Goal: Task Accomplishment & Management: Complete application form

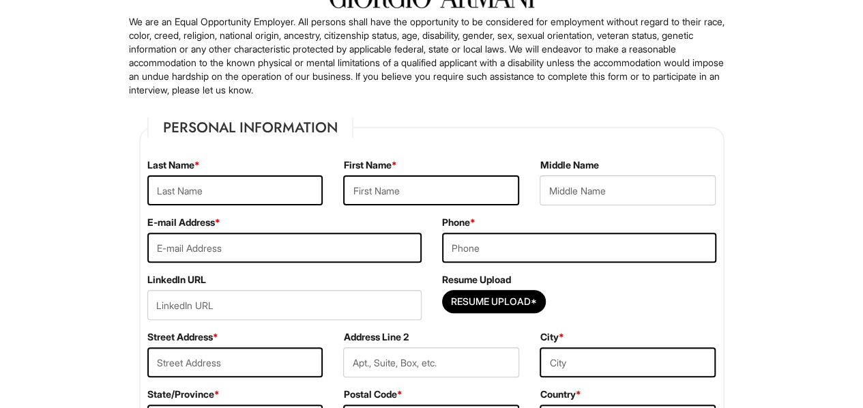
scroll to position [113, 0]
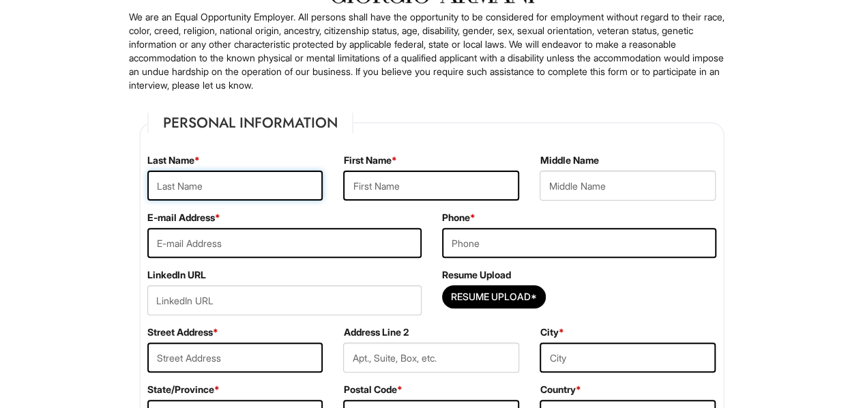
click at [225, 190] on input "text" at bounding box center [235, 186] width 176 height 30
type input "Obi"
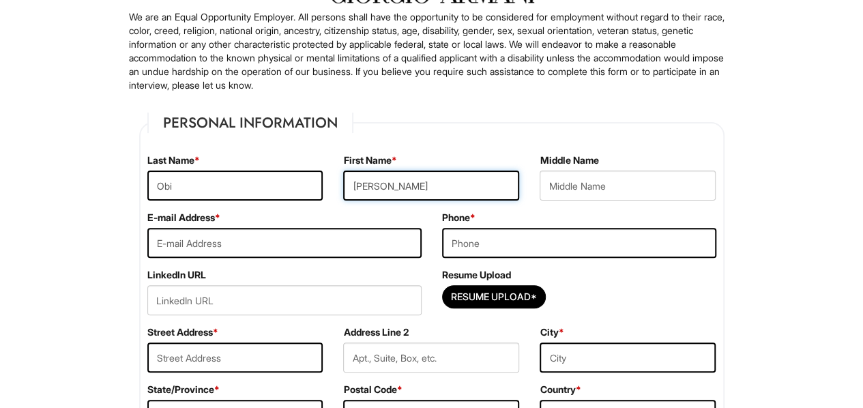
type input "Ifeoma"
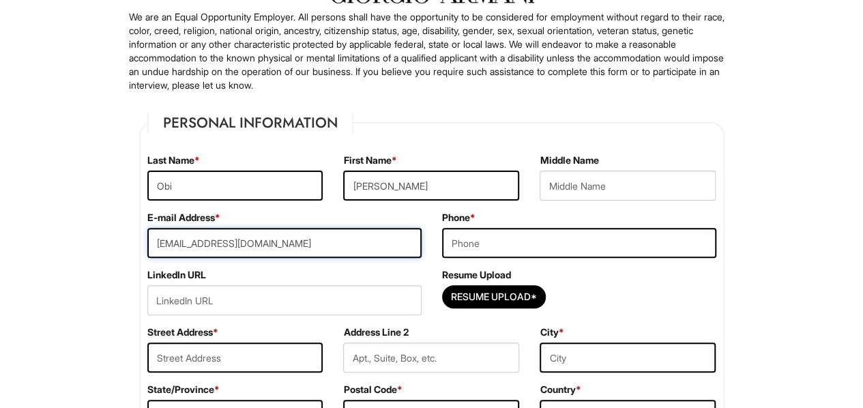
type input "u.obi.nds13@gmail.com"
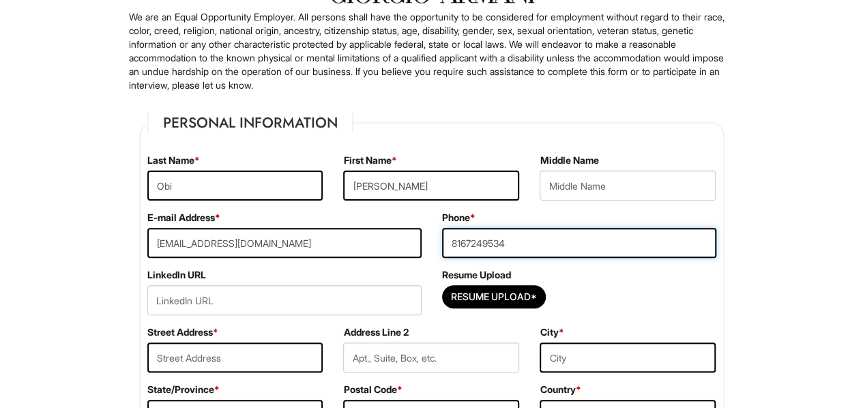
type input "8167249534"
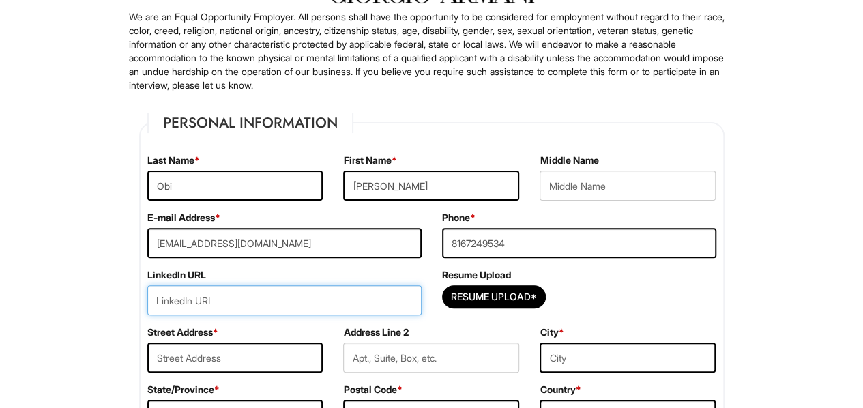
click at [315, 294] on input "url" at bounding box center [284, 300] width 274 height 30
paste input "www.linkedin.com/in/ifeoma-obi-030129127"
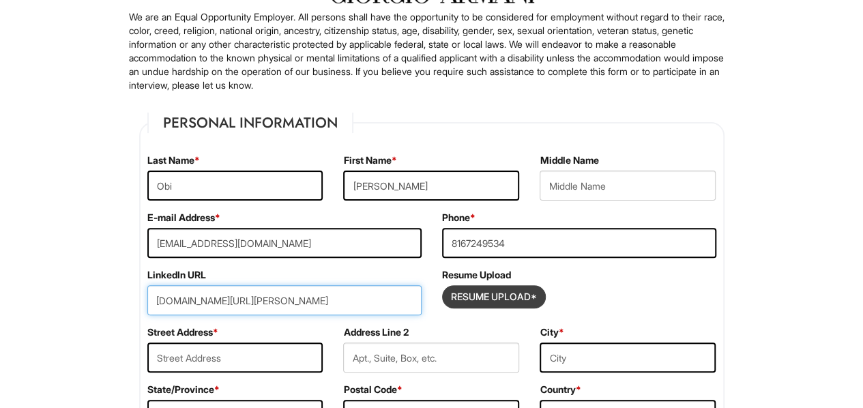
type input "www.linkedin.com/in/ifeoma-obi-030129127"
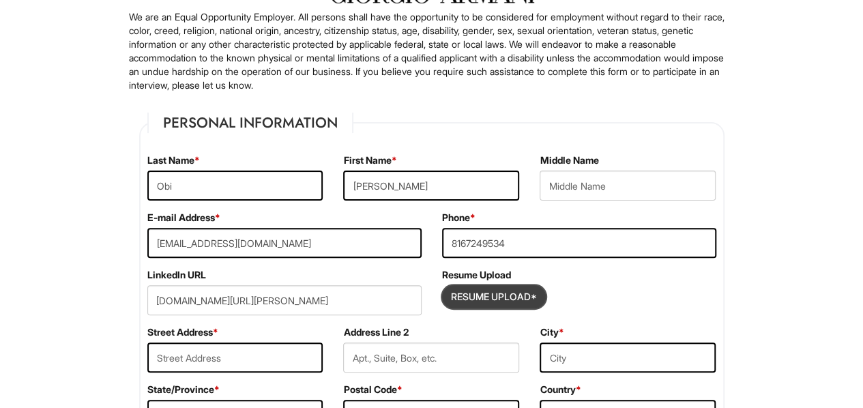
click at [513, 300] on input "Resume Upload*" at bounding box center [494, 297] width 102 height 22
type input "C:\fakepath\IFEOMA OBI_RESUME .pdf"
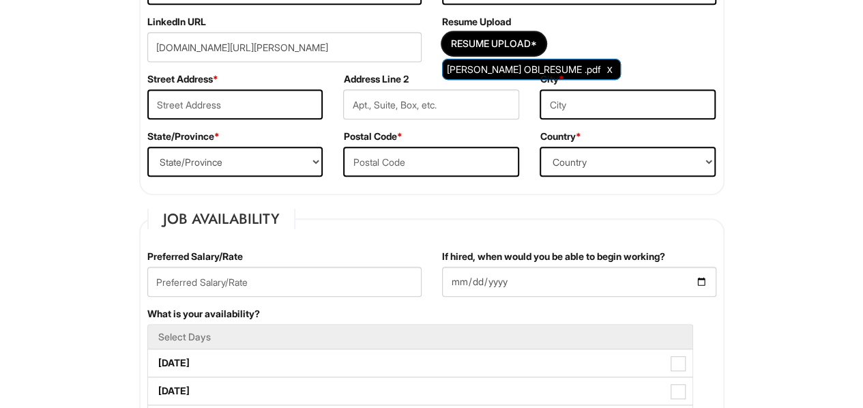
scroll to position [366, 0]
click at [213, 106] on input "text" at bounding box center [235, 104] width 176 height 30
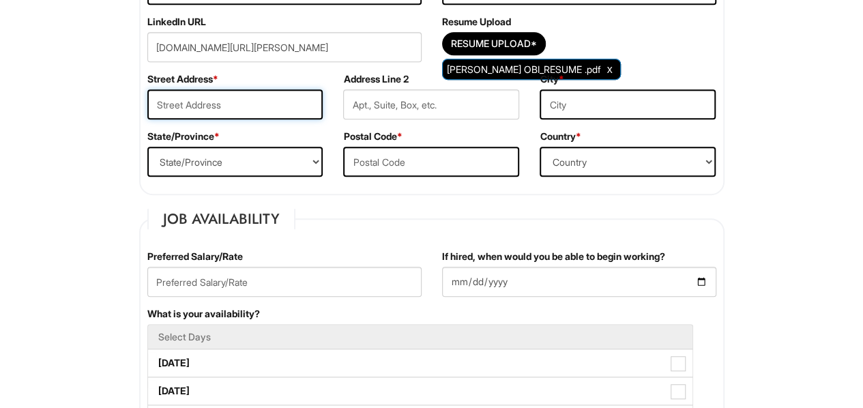
type input "946 Bushwick Avenue"
type input "APT B1"
type input "Brooklyn"
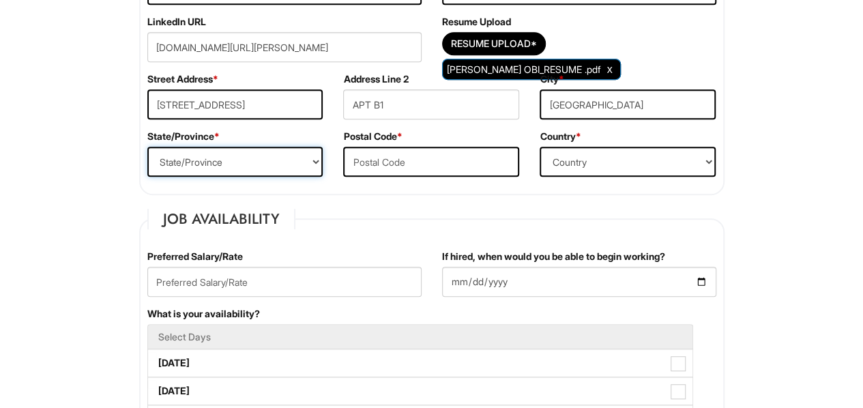
select select "NY"
type input "11221"
select select "United States of America"
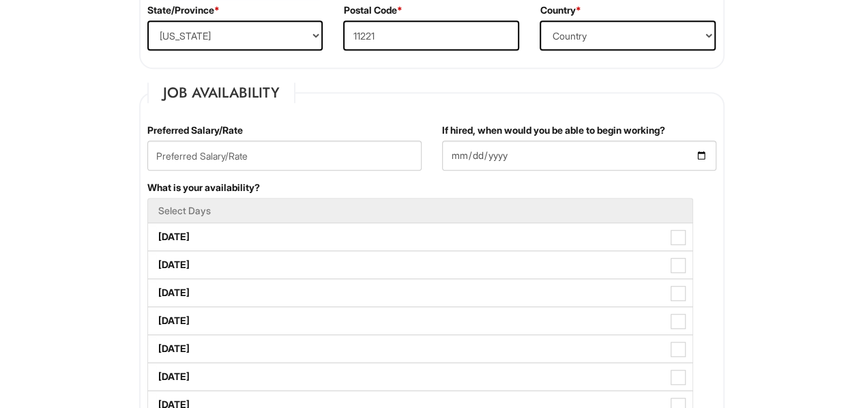
scroll to position [493, 0]
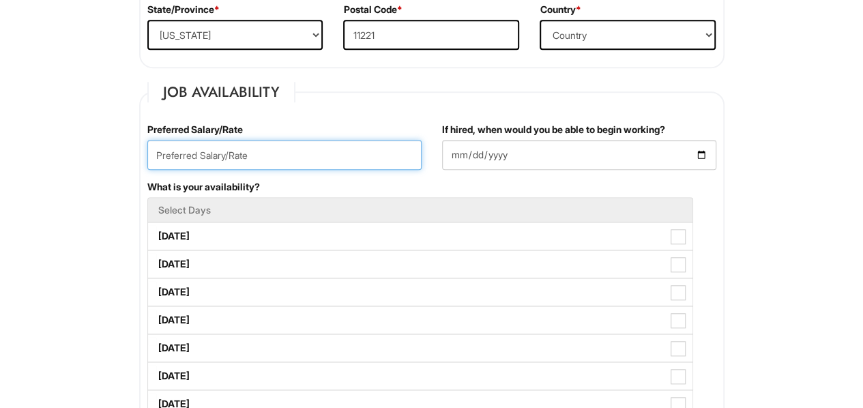
click at [265, 154] on input "text" at bounding box center [284, 155] width 274 height 30
type input "45760/ 22"
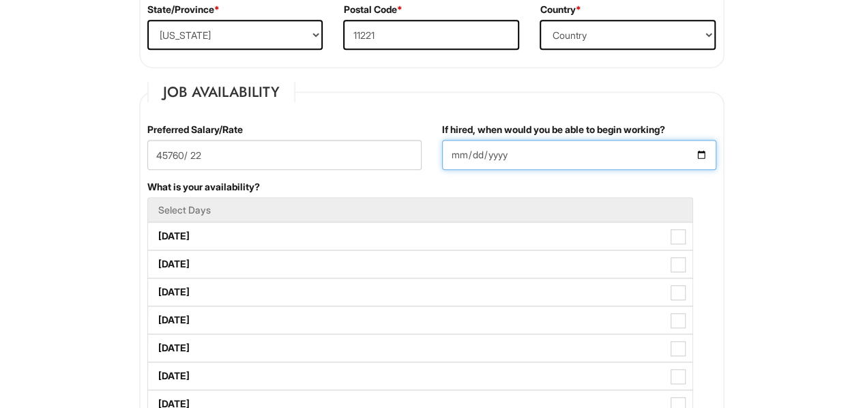
click at [702, 152] on input "If hired, when would you be able to begin working?" at bounding box center [579, 155] width 274 height 30
type input "2025-09-15"
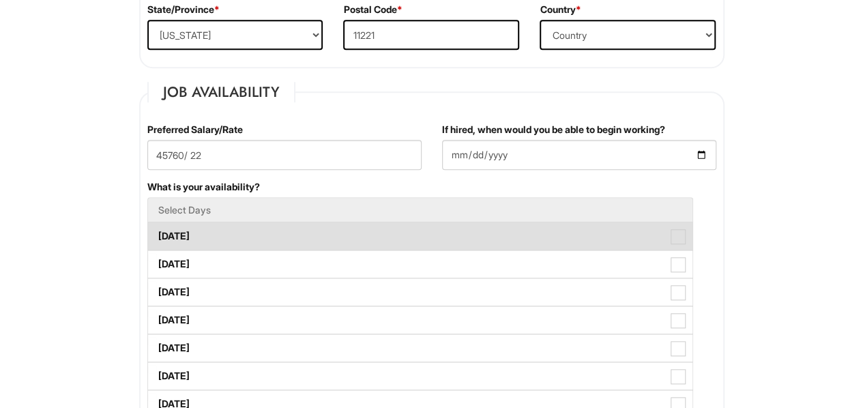
click at [216, 237] on label "Monday" at bounding box center [420, 236] width 545 height 27
click at [157, 234] on Available_Monday "Monday" at bounding box center [152, 229] width 9 height 9
checkbox Available_Monday "true"
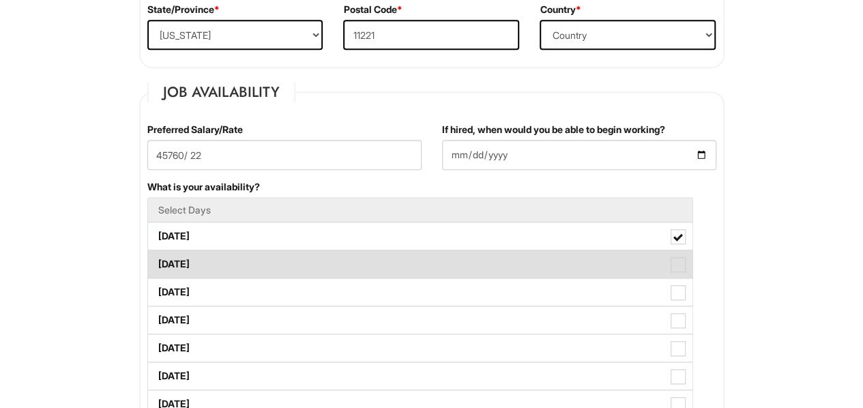
click at [220, 258] on label "Tuesday" at bounding box center [420, 263] width 545 height 27
click at [157, 258] on Available_Tuesday "Tuesday" at bounding box center [152, 257] width 9 height 9
checkbox Available_Tuesday "true"
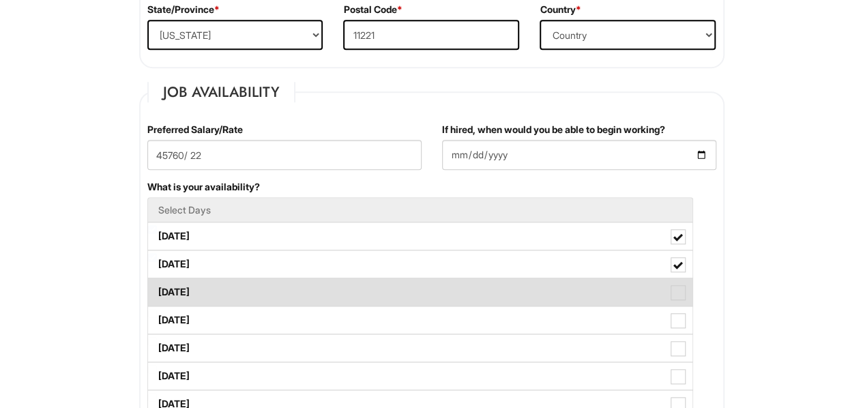
click at [218, 287] on label "Wednesday" at bounding box center [420, 291] width 545 height 27
click at [157, 287] on Available_Wednesday "Wednesday" at bounding box center [152, 285] width 9 height 9
checkbox Available_Wednesday "true"
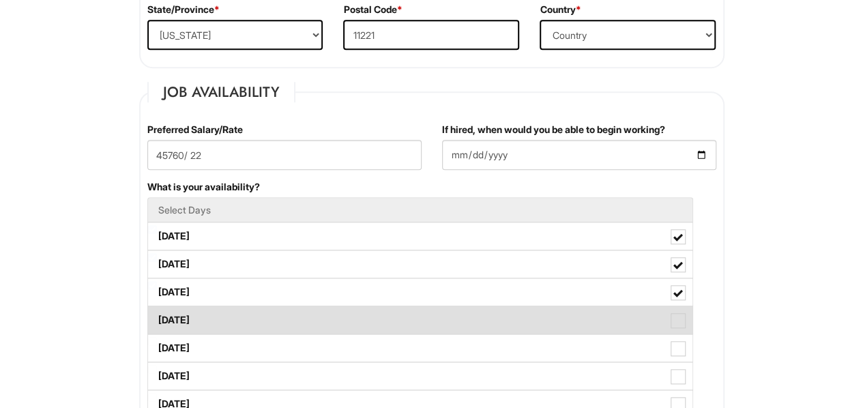
click at [218, 308] on label "Thursday" at bounding box center [420, 319] width 545 height 27
click at [157, 309] on Available_Thursday "Thursday" at bounding box center [152, 313] width 9 height 9
checkbox Available_Thursday "true"
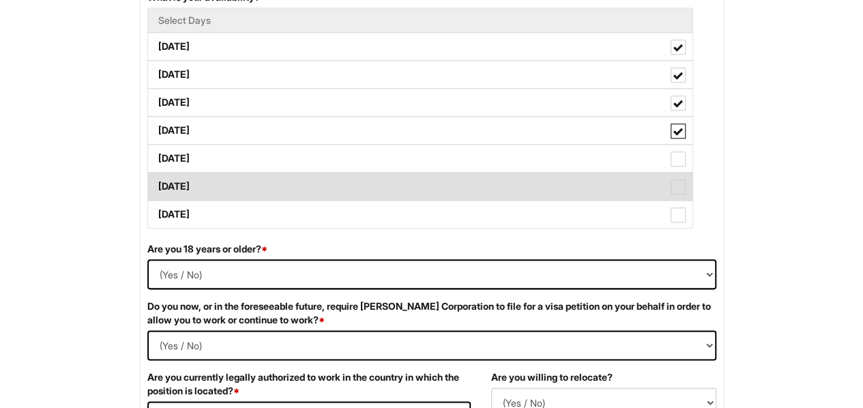
scroll to position [693, 0]
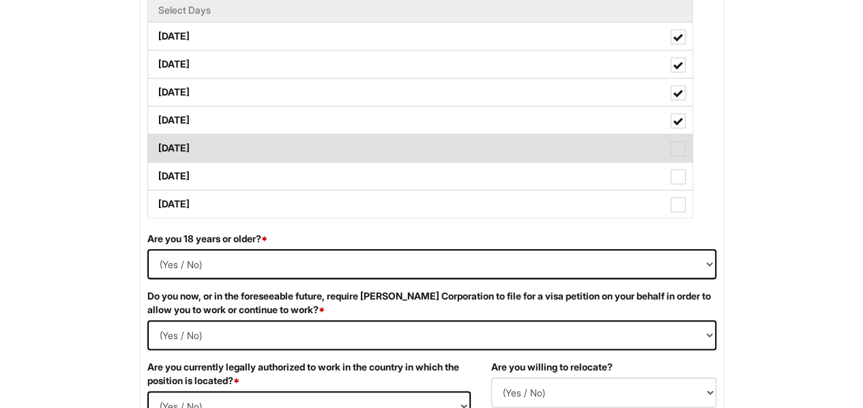
click at [220, 156] on label "Friday" at bounding box center [420, 147] width 545 height 27
click at [157, 146] on Available_Friday "Friday" at bounding box center [152, 141] width 9 height 9
checkbox Available_Friday "true"
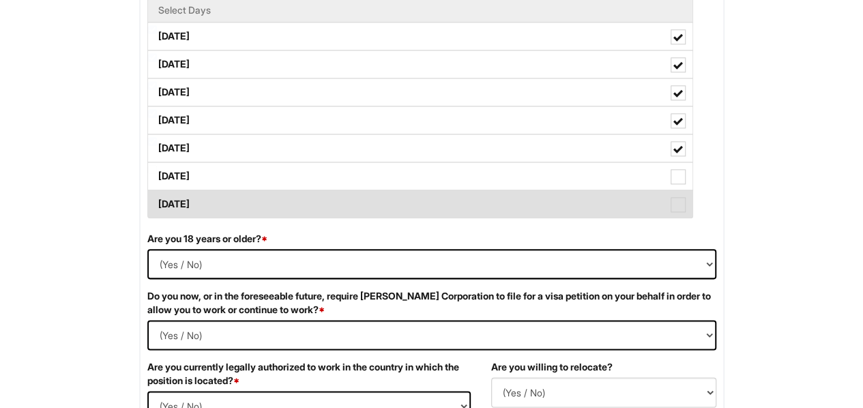
click at [213, 195] on label "Sunday" at bounding box center [420, 203] width 545 height 27
click at [157, 195] on Available_Sunday "Sunday" at bounding box center [152, 197] width 9 height 9
click at [215, 191] on label "Sunday" at bounding box center [420, 203] width 545 height 27
click at [157, 193] on Available_Sunday "Sunday" at bounding box center [152, 197] width 9 height 9
checkbox Available_Sunday "false"
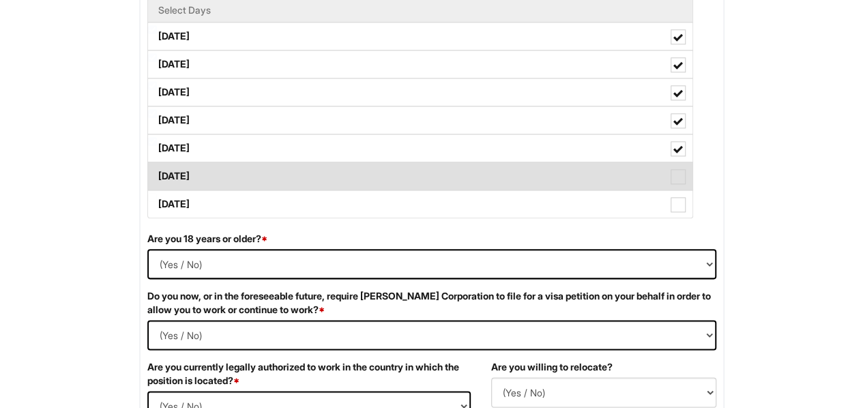
click at [223, 162] on label "Saturday" at bounding box center [420, 175] width 545 height 27
click at [157, 165] on Available_Saturday "Saturday" at bounding box center [152, 169] width 9 height 9
checkbox Available_Saturday "true"
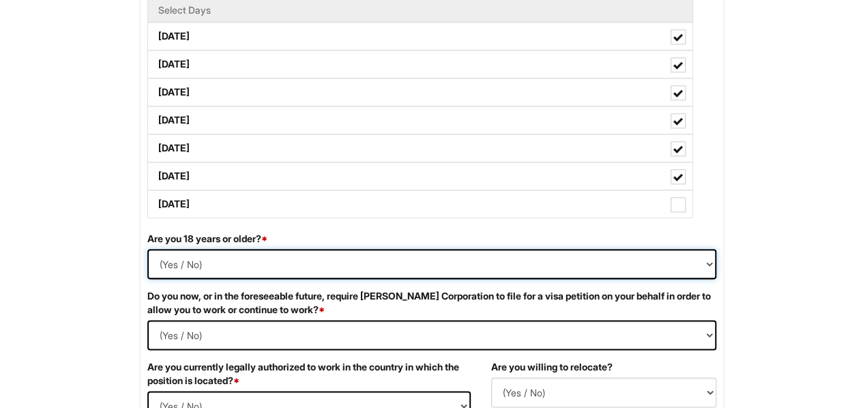
click at [167, 263] on select "(Yes / No) Yes No" at bounding box center [431, 264] width 569 height 30
select select "Yes"
click at [147, 249] on select "(Yes / No) Yes No" at bounding box center [431, 264] width 569 height 30
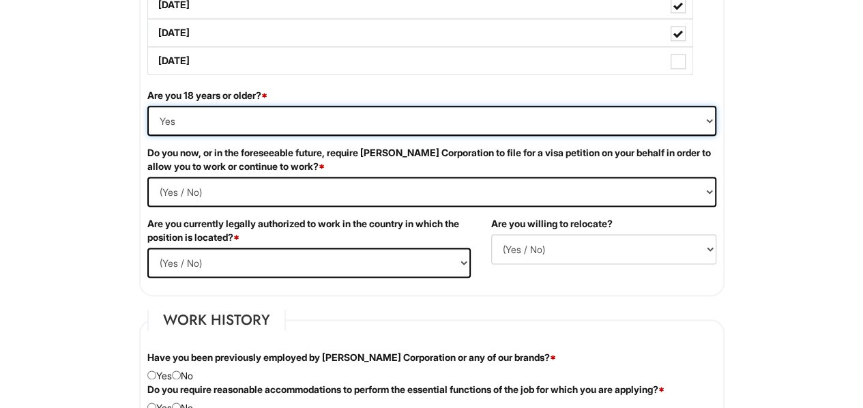
scroll to position [838, 0]
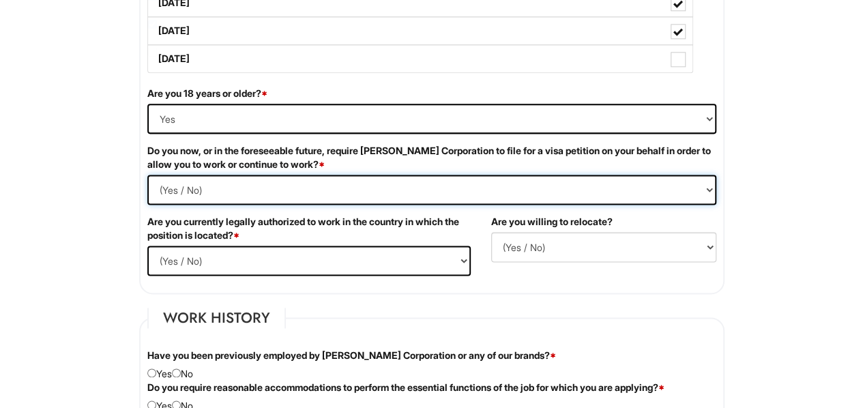
click at [233, 188] on Required "(Yes / No) Yes No" at bounding box center [431, 190] width 569 height 30
select Required "No"
click at [147, 175] on Required "(Yes / No) Yes No" at bounding box center [431, 190] width 569 height 30
click at [255, 258] on select "(Yes / No) Yes No" at bounding box center [309, 261] width 324 height 30
select select "Yes"
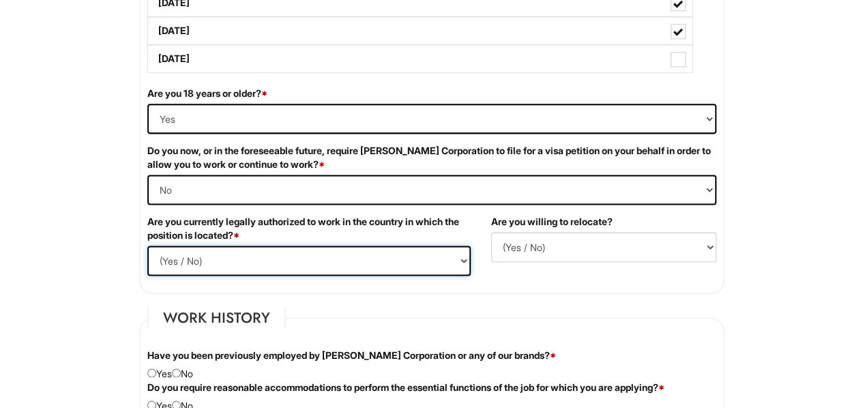
click at [147, 246] on select "(Yes / No) Yes No" at bounding box center [309, 261] width 324 height 30
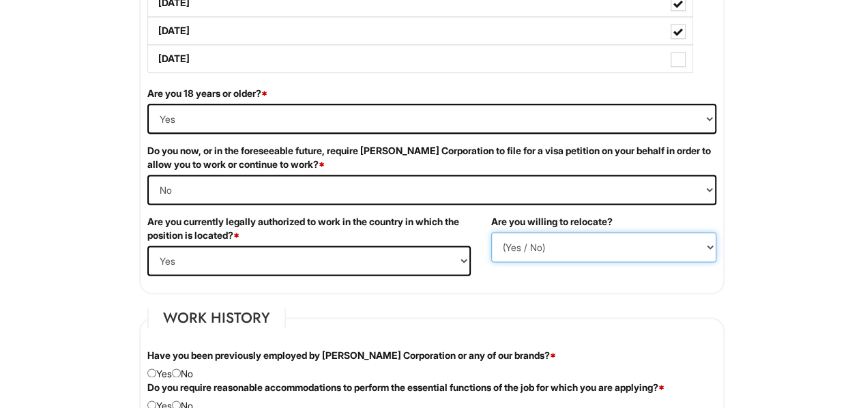
click at [571, 247] on select "(Yes / No) No Yes" at bounding box center [603, 247] width 225 height 30
select select "N"
click at [491, 232] on select "(Yes / No) No Yes" at bounding box center [603, 247] width 225 height 30
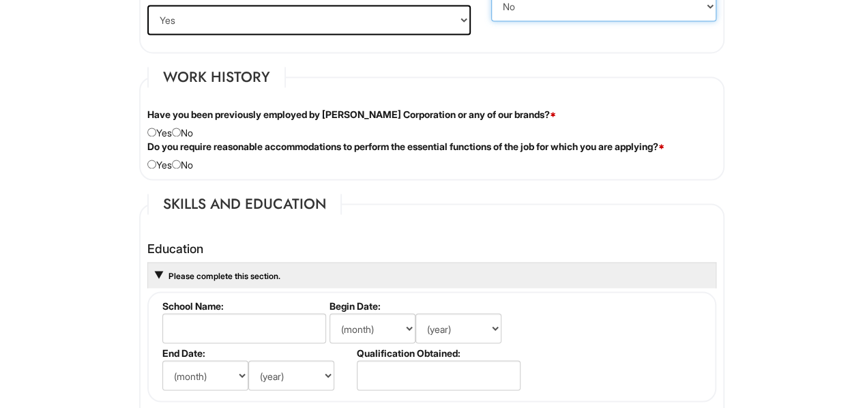
scroll to position [1080, 0]
click at [181, 128] on input "radio" at bounding box center [176, 131] width 9 height 9
radio input "true"
click at [181, 159] on input "radio" at bounding box center [176, 163] width 9 height 9
radio input "true"
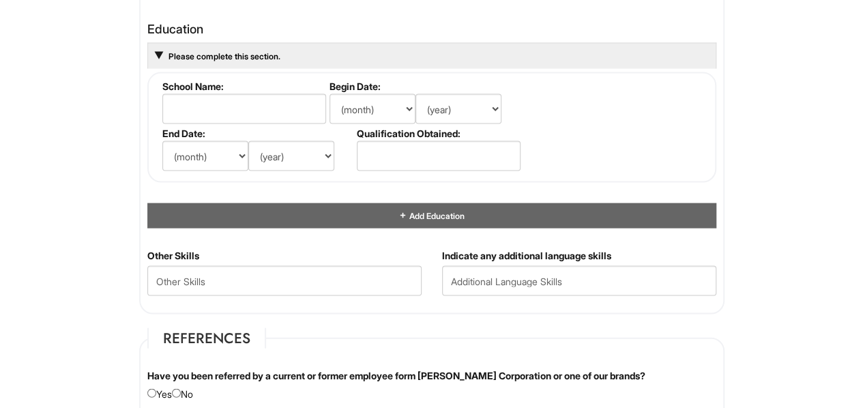
scroll to position [1299, 0]
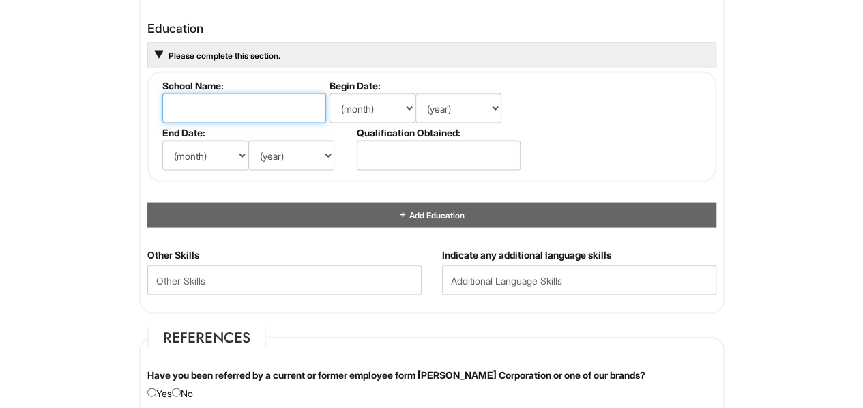
click at [220, 114] on input "text" at bounding box center [244, 109] width 164 height 30
type input "Juniata"
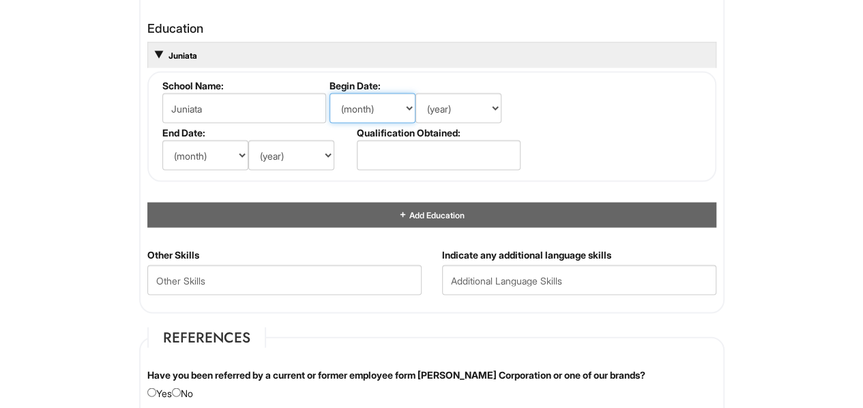
click at [385, 104] on select "(month) Jan Feb Mar Apr May Jun Jul Aug Sep Oct Nov Dec" at bounding box center [373, 109] width 86 height 30
select select "8"
click at [330, 94] on select "(month) Jan Feb Mar Apr May Jun Jul Aug Sep Oct Nov Dec" at bounding box center [373, 109] width 86 height 30
select select "2015"
click at [196, 156] on select "(month) Jan Feb Mar Apr May Jun Jul Aug Sep Oct Nov Dec" at bounding box center [205, 156] width 86 height 30
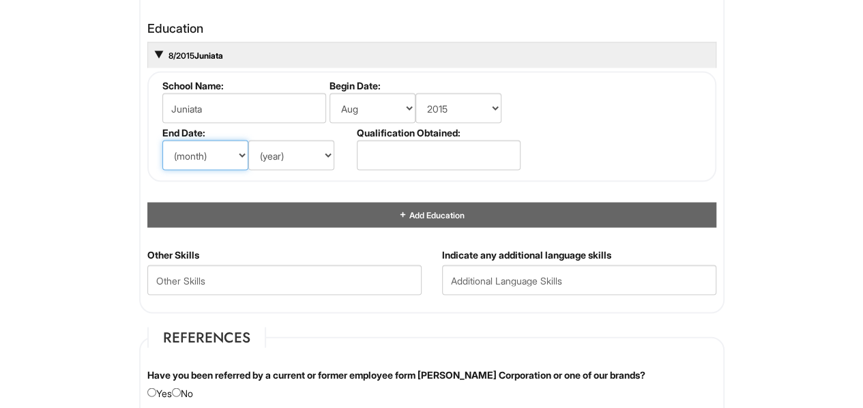
select select "5"
click at [162, 141] on select "(month) Jan Feb Mar Apr May Jun Jul Aug Sep Oct Nov Dec" at bounding box center [205, 156] width 86 height 30
select select "2019"
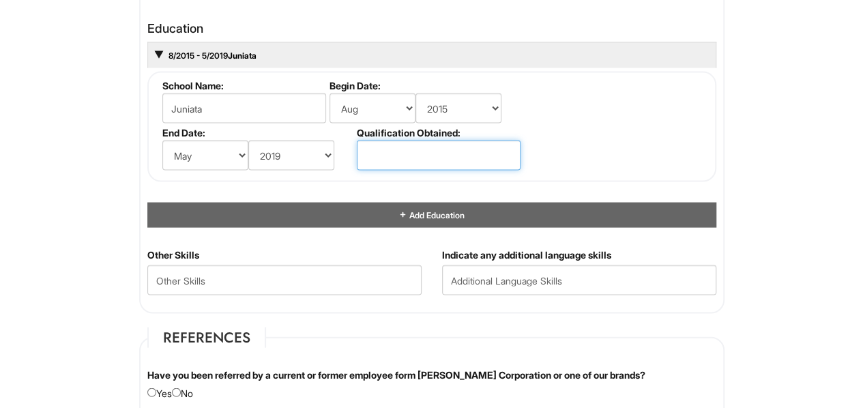
click at [457, 151] on input "text" at bounding box center [439, 156] width 164 height 30
type input "B"
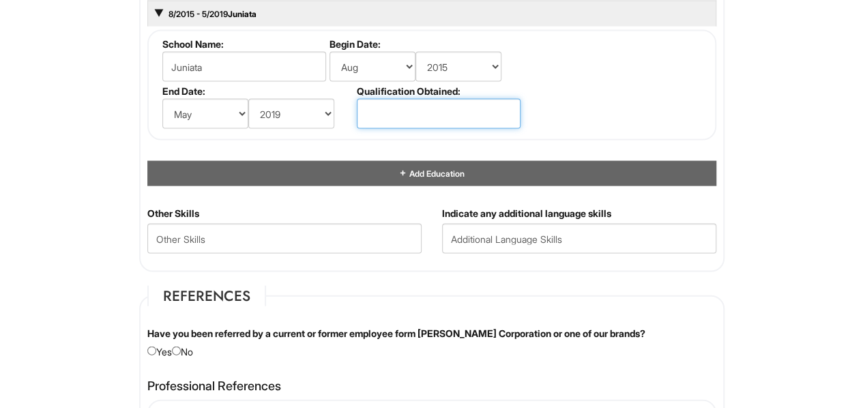
scroll to position [1355, 0]
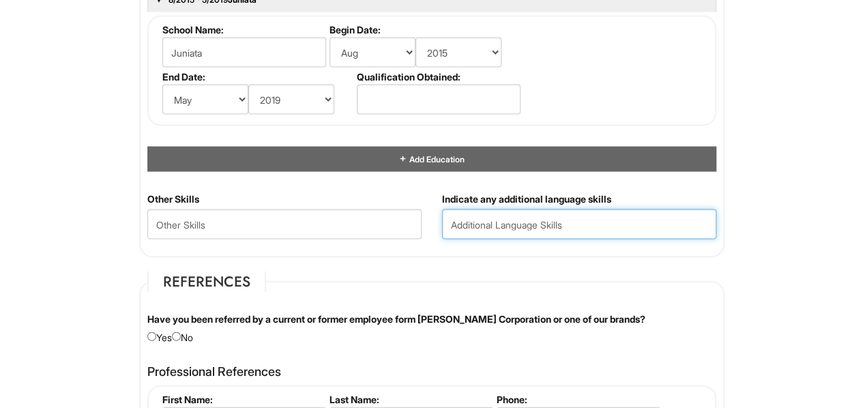
click at [524, 223] on input "text" at bounding box center [579, 225] width 274 height 30
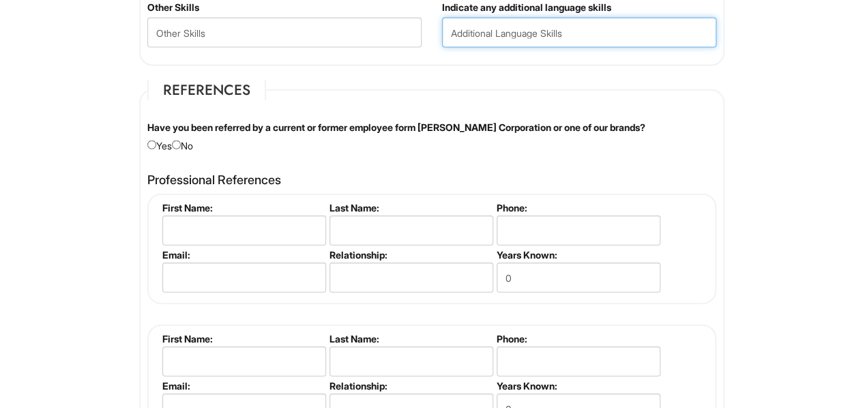
scroll to position [1551, 0]
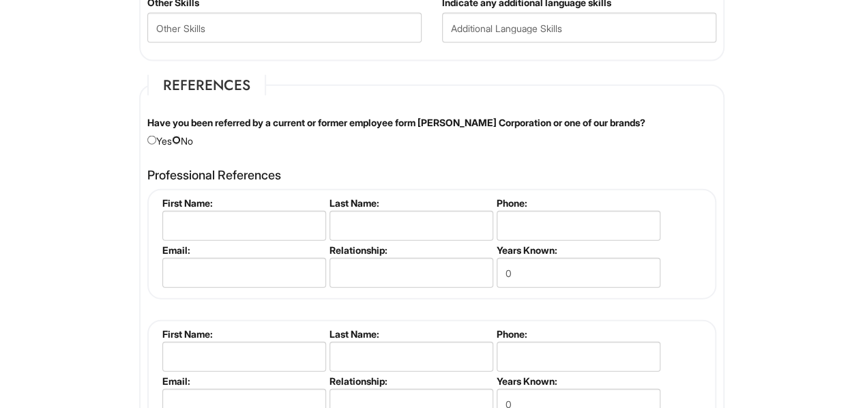
click at [181, 136] on input "radio" at bounding box center [176, 140] width 9 height 9
radio input "true"
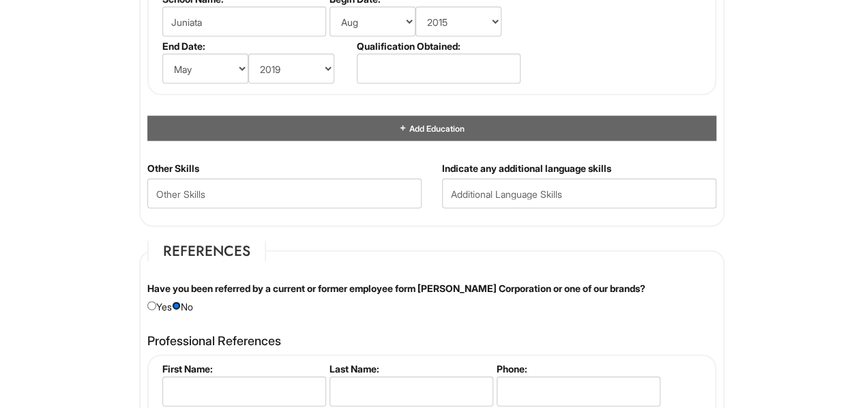
scroll to position [1376, 0]
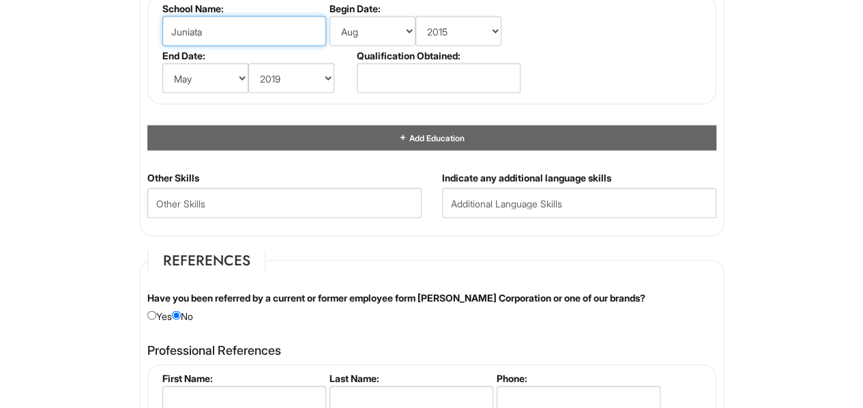
click at [272, 35] on input "Juniata" at bounding box center [244, 31] width 164 height 30
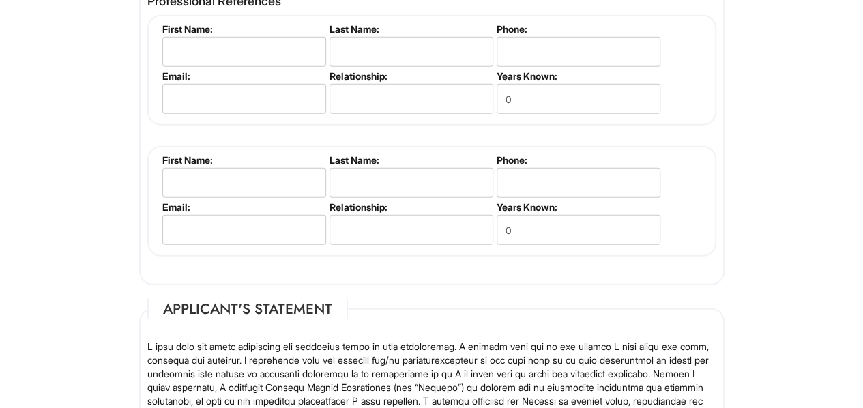
scroll to position [1672, 0]
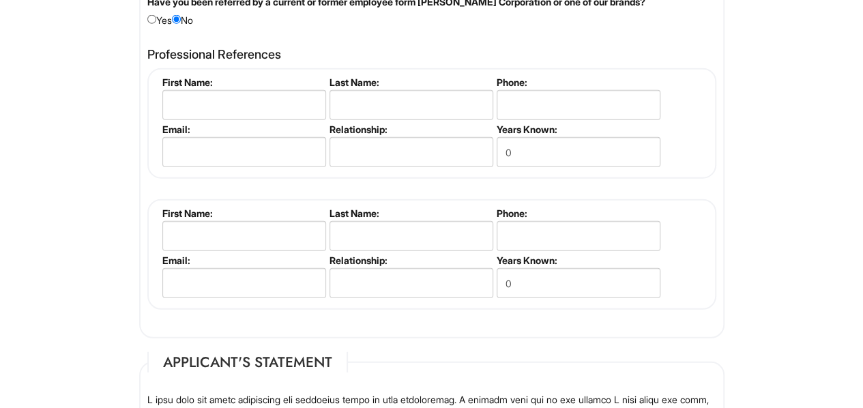
type input "Juniata College"
click at [197, 100] on input "text" at bounding box center [244, 105] width 164 height 30
type input "Chizoba"
type input "Ibe"
type input "8164622787"
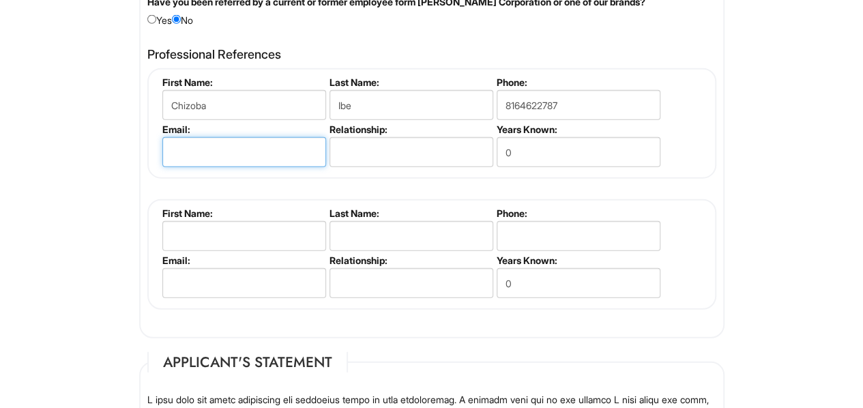
click at [207, 152] on input "email" at bounding box center [244, 152] width 164 height 30
type input "chiscomaria75@gmail.com"
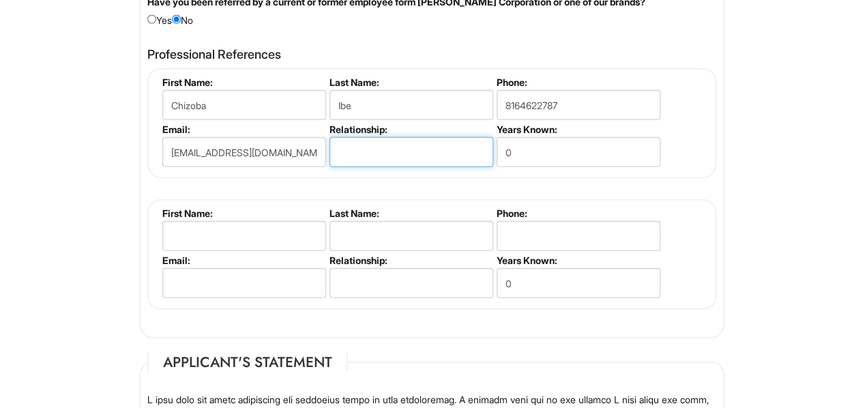
click at [397, 139] on input "text" at bounding box center [412, 152] width 164 height 30
type input "N"
type input "Nurse Supervisor"
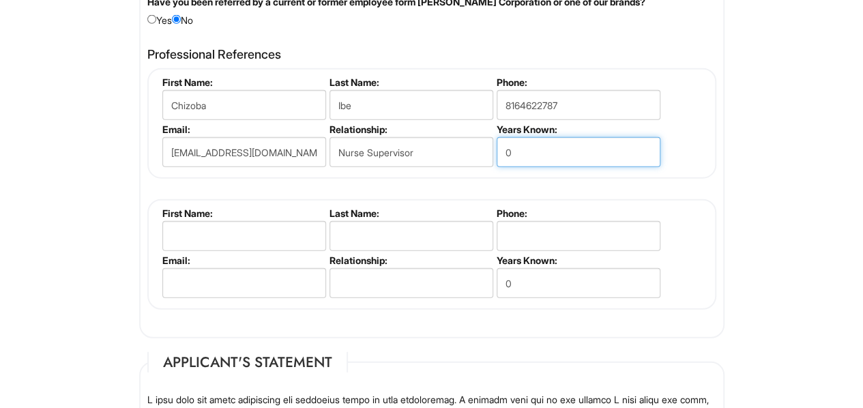
click at [540, 146] on input "0" at bounding box center [579, 152] width 164 height 30
type input "5"
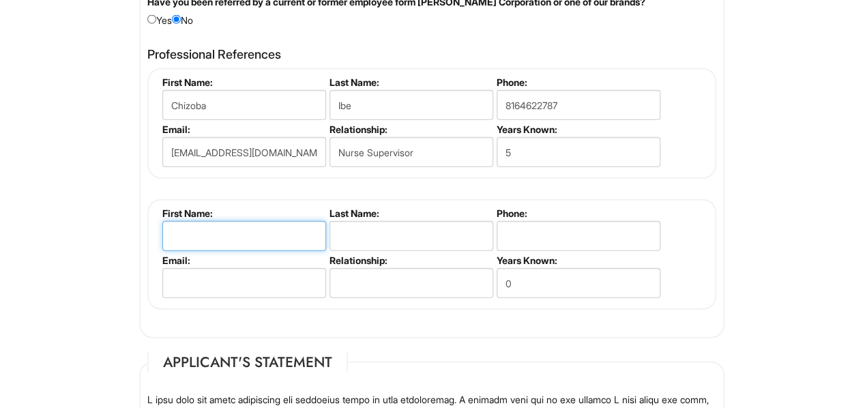
click at [207, 229] on input "text" at bounding box center [244, 236] width 164 height 30
type input "Yolanda"
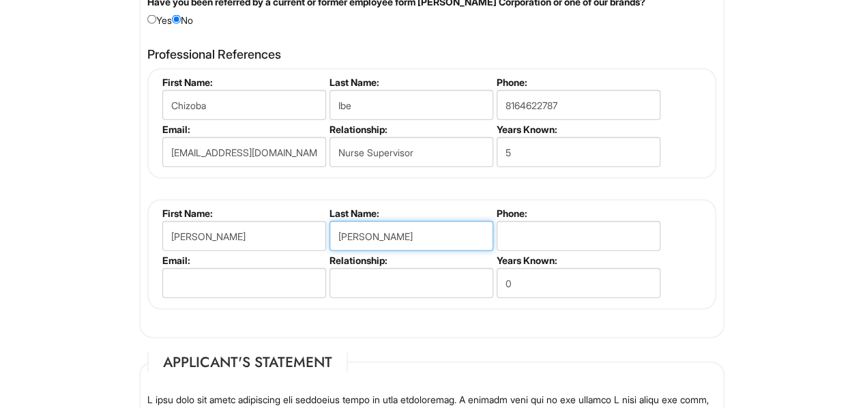
type input "Jones"
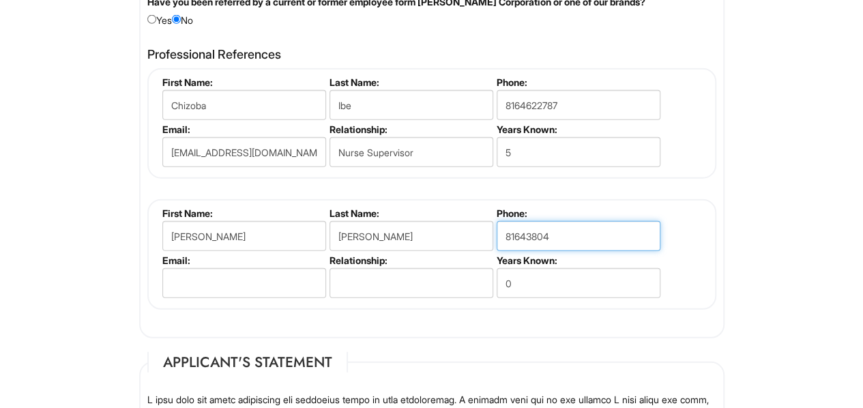
type input "81643804"
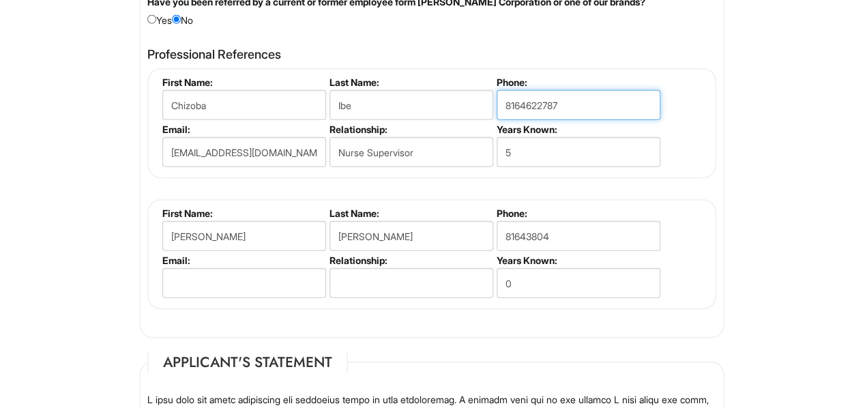
click at [584, 92] on input "8164622787" at bounding box center [579, 105] width 164 height 30
type input "8167393991"
click at [725, 191] on div "Professional References Chizoba Ibe First Name: Chizoba Last Name: Ibe Phone: 8…" at bounding box center [432, 185] width 590 height 289
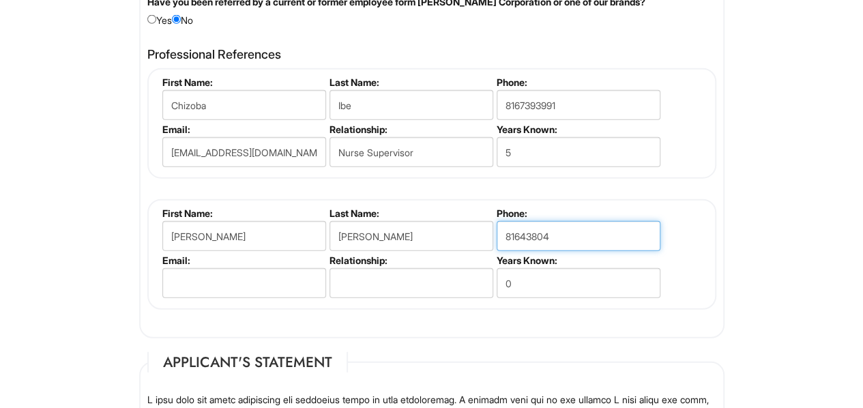
click at [550, 229] on input "81643804" at bounding box center [579, 236] width 164 height 30
type input "8162550776"
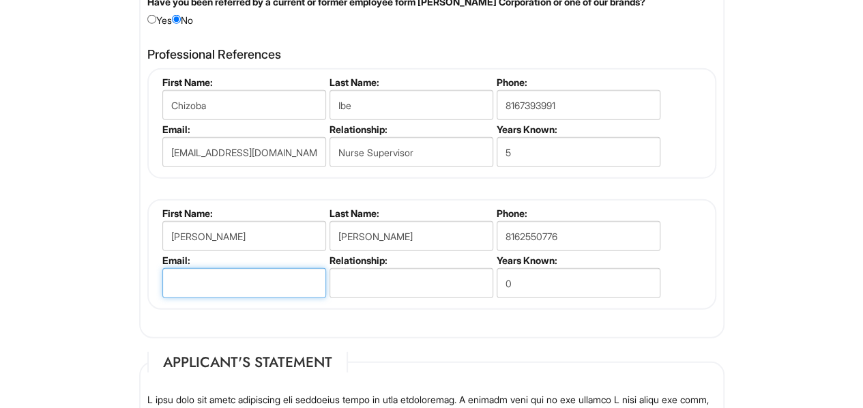
click at [250, 278] on input "email" at bounding box center [244, 283] width 164 height 30
type input "yjones@sedumhomehealth.com"
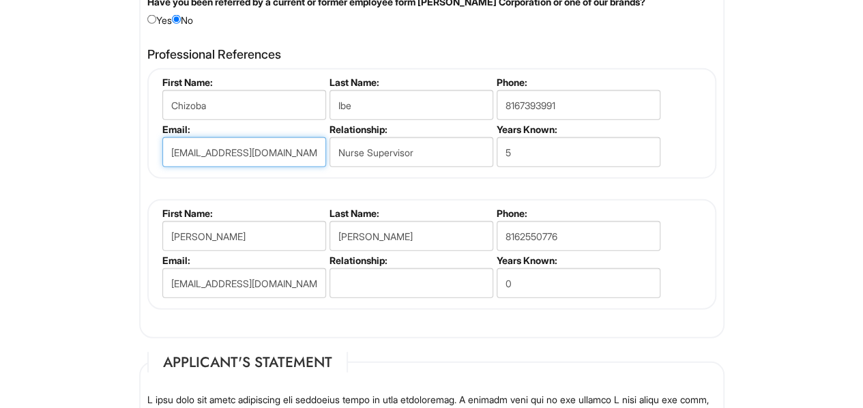
click at [223, 144] on input "chiscomaria75@gmail.com" at bounding box center [244, 152] width 164 height 30
click at [217, 147] on input "chiscomaria75@gmail.com" at bounding box center [244, 152] width 164 height 30
drag, startPoint x: 300, startPoint y: 147, endPoint x: 64, endPoint y: 167, distance: 237.0
type input "cibe@sedumhomehealth.com"
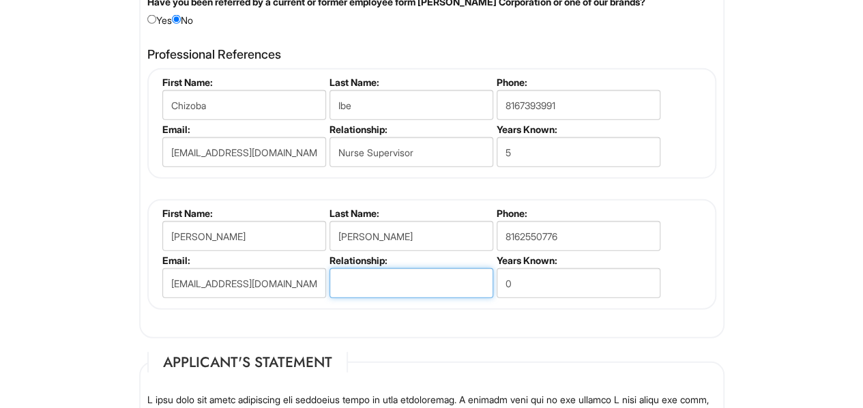
click at [388, 281] on input "text" at bounding box center [412, 283] width 164 height 30
type input "Office Manager Associate"
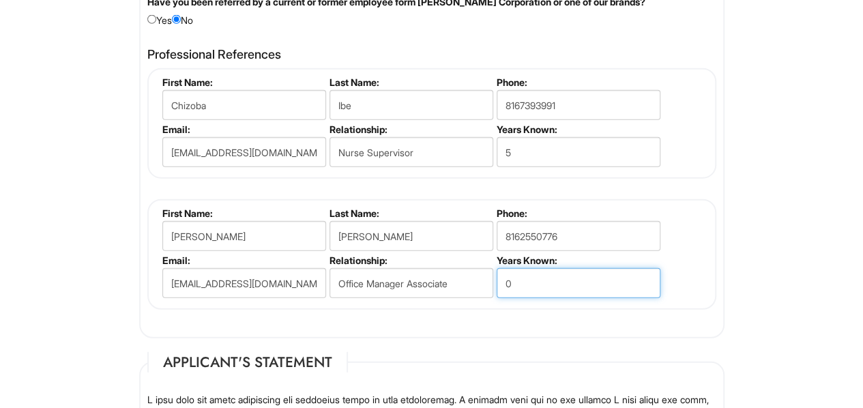
click at [541, 271] on input "0" at bounding box center [579, 283] width 164 height 30
type input "2"
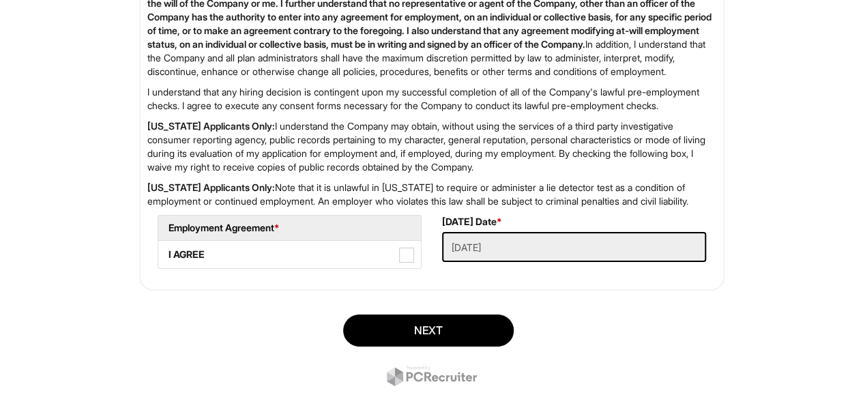
scroll to position [2307, 0]
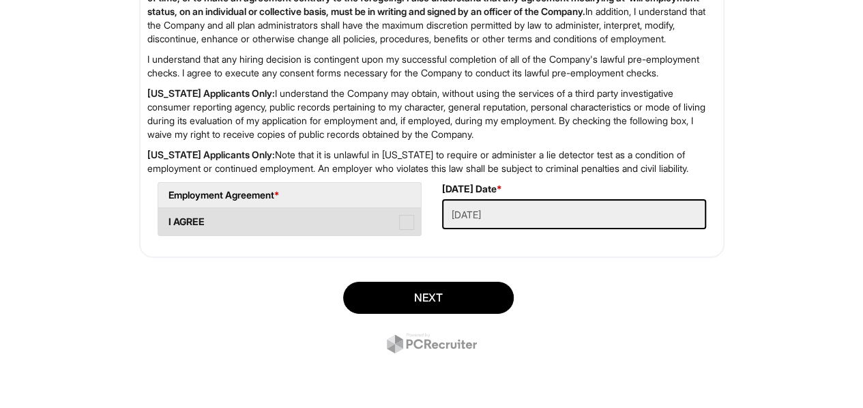
click at [400, 220] on span at bounding box center [406, 222] width 15 height 15
click at [167, 220] on AGREE "I AGREE" at bounding box center [162, 215] width 9 height 9
checkbox AGREE "true"
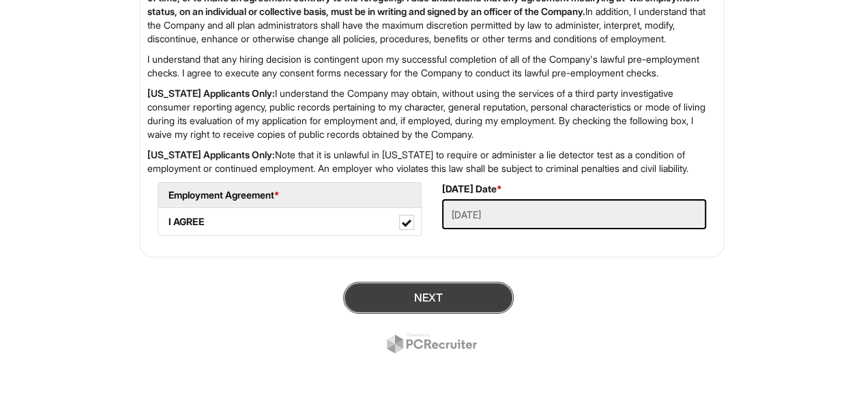
click at [471, 302] on button "Next" at bounding box center [428, 298] width 171 height 32
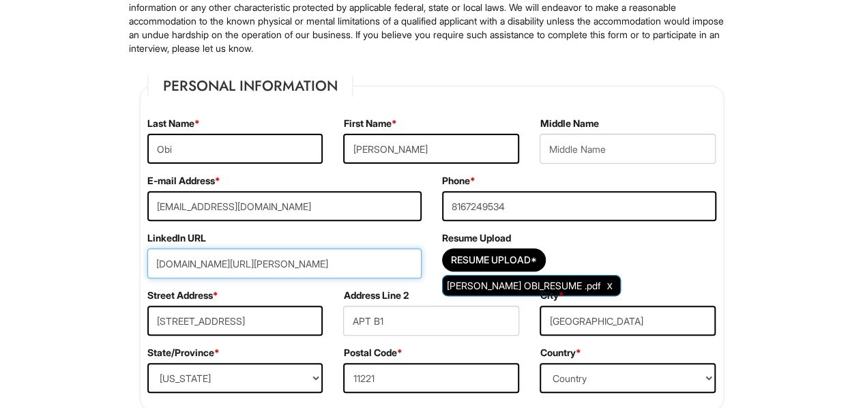
scroll to position [147, 0]
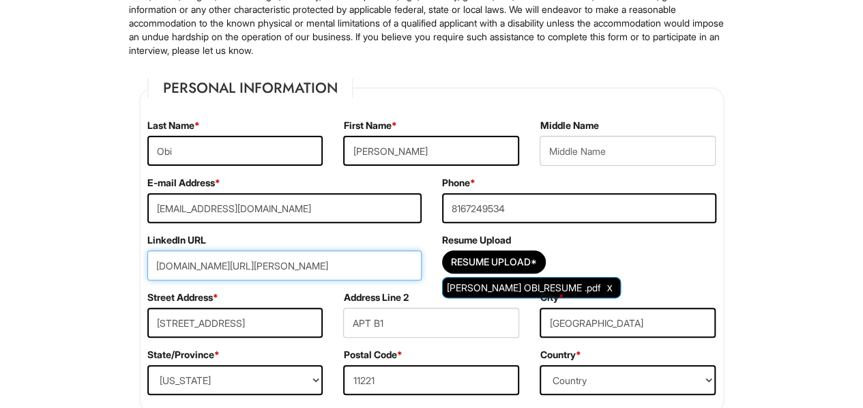
click at [382, 261] on input "www.linkedin.com/in/ifeoma-obi-030129127" at bounding box center [284, 265] width 274 height 30
type input "www.linkedin.com/in/ifeoma-obi-030129127"
drag, startPoint x: 382, startPoint y: 261, endPoint x: 108, endPoint y: 272, distance: 273.9
paste input "www.linkedin.com/in/ifeoma-obi-030129127"
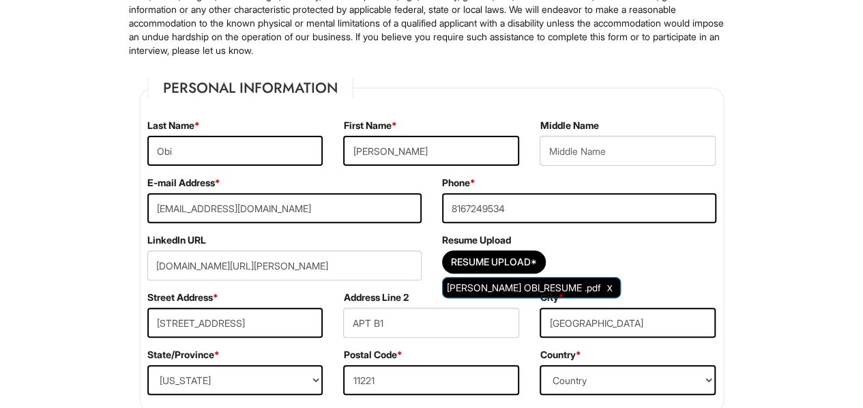
click at [346, 242] on div "LinkedIn URL www.linkedin.com/in/ifeoma-obi-030129127" at bounding box center [284, 261] width 295 height 57
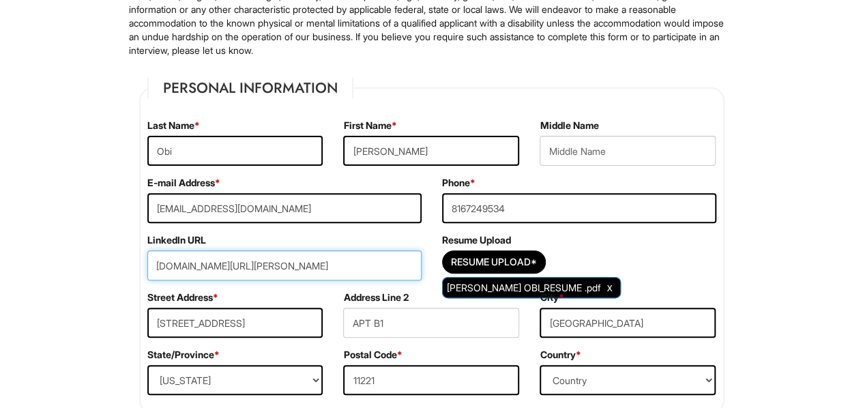
click at [384, 260] on input "www.linkedin.com/in/ifeoma-obi-030129127" at bounding box center [284, 265] width 274 height 30
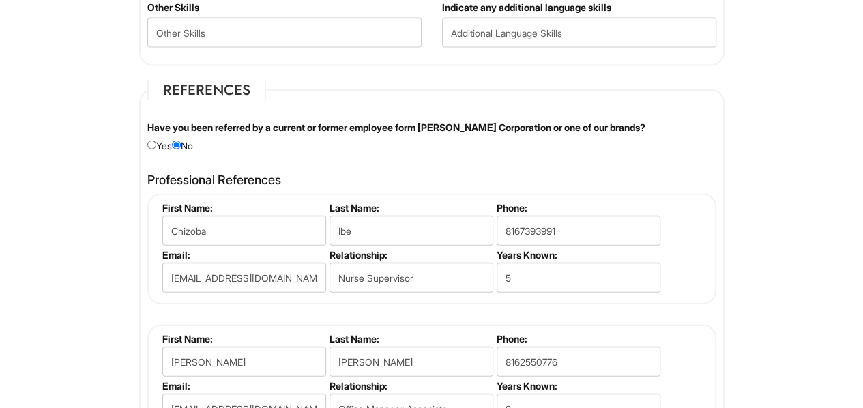
scroll to position [2307, 0]
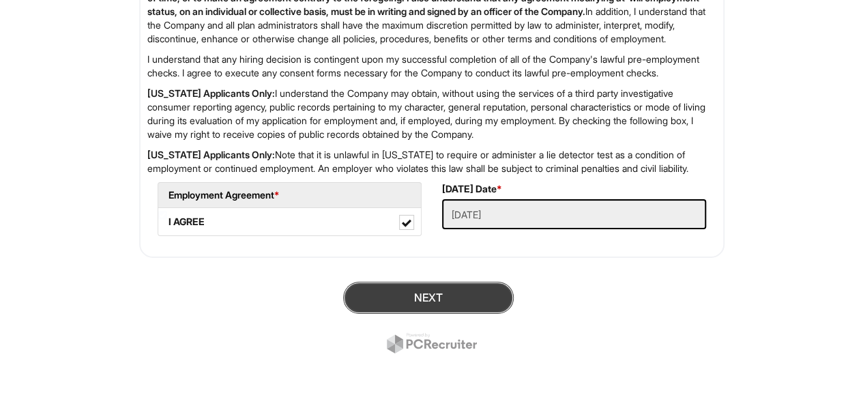
click at [443, 299] on button "Next" at bounding box center [428, 298] width 171 height 32
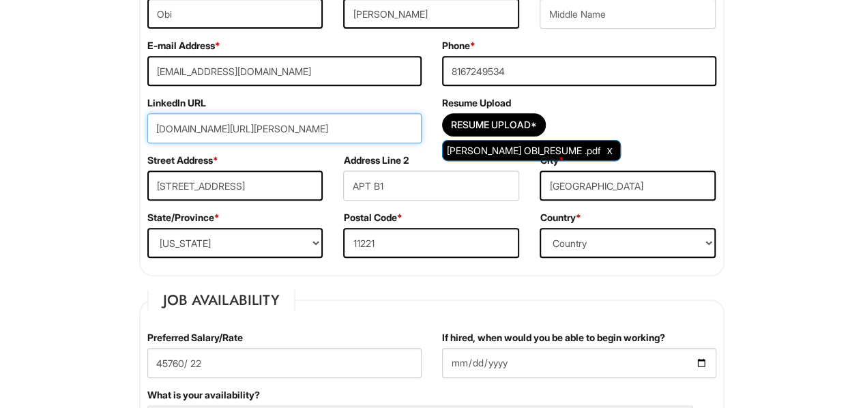
scroll to position [274, 0]
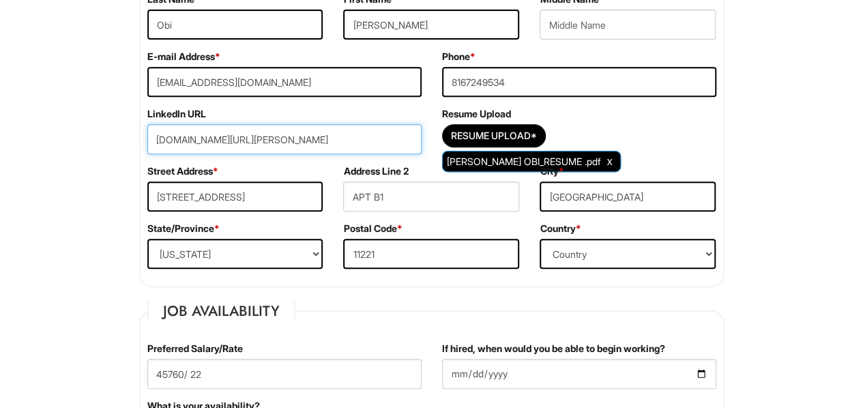
click at [215, 138] on input "www.linkedin.com/in/ifeoma-obi-030129127" at bounding box center [284, 139] width 274 height 30
type input "w"
paste input "https://www.linkedin.com/in/ifeoma-obi-030129127/"
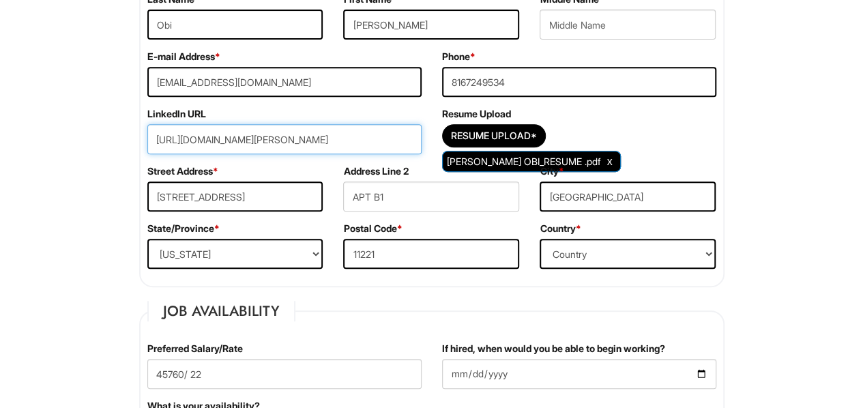
type input "https://www.linkedin.com/in/ifeoma-obi-030129127/"
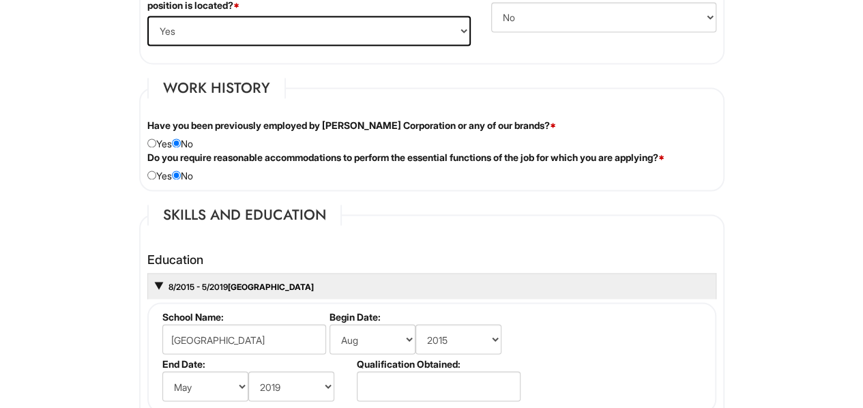
scroll to position [2307, 0]
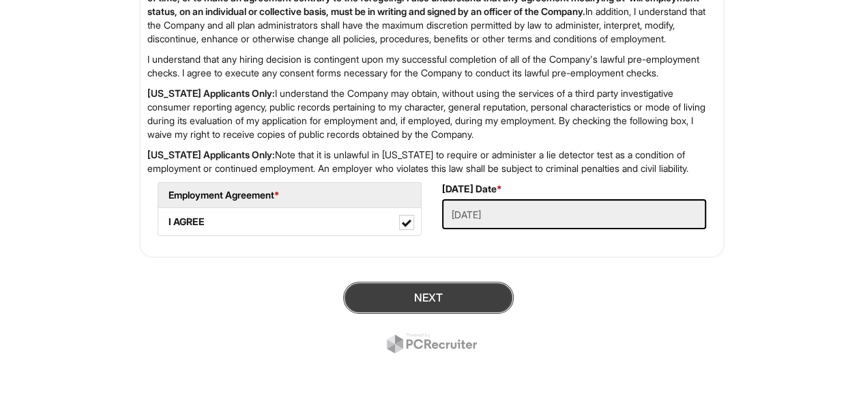
click at [455, 296] on button "Next" at bounding box center [428, 298] width 171 height 32
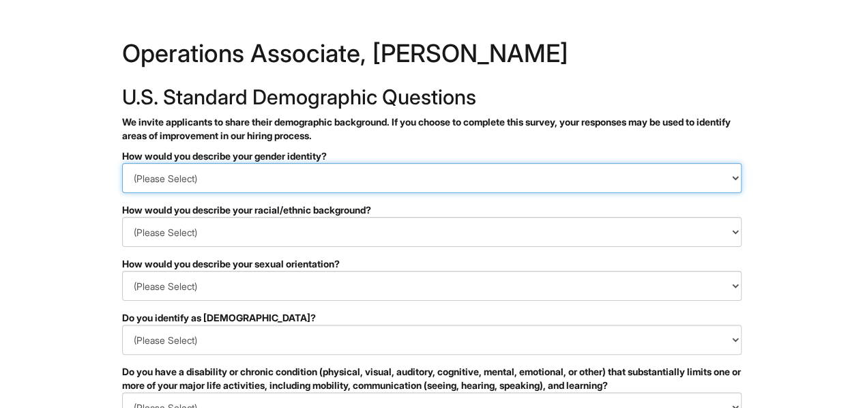
click at [311, 168] on select "(Please Select) Man Woman [DEMOGRAPHIC_DATA] I prefer to self-describe I don't …" at bounding box center [432, 178] width 620 height 30
select select "Woman"
click at [122, 163] on select "(Please Select) Man Woman [DEMOGRAPHIC_DATA] I prefer to self-describe I don't …" at bounding box center [432, 178] width 620 height 30
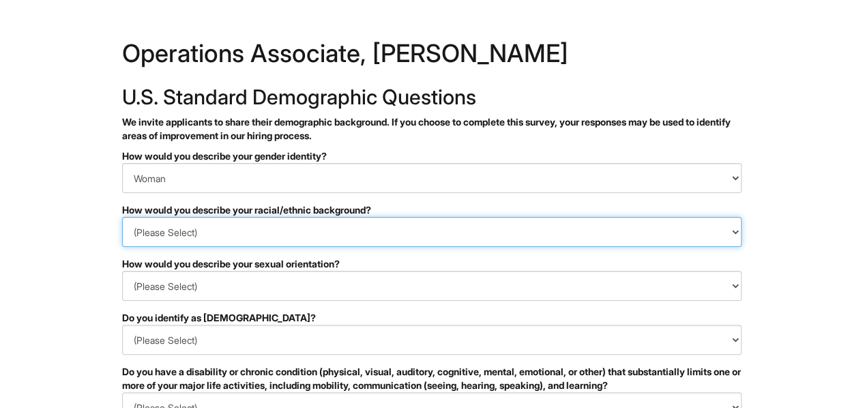
click at [239, 235] on select "(Please Select) [DEMOGRAPHIC_DATA] or of [DEMOGRAPHIC_DATA] descent [DEMOGRAPHI…" at bounding box center [432, 232] width 620 height 30
click at [122, 217] on select "(Please Select) [DEMOGRAPHIC_DATA] or of [DEMOGRAPHIC_DATA] descent [DEMOGRAPHI…" at bounding box center [432, 232] width 620 height 30
click at [198, 225] on select "(Please Select) [DEMOGRAPHIC_DATA] or of [DEMOGRAPHIC_DATA] descent [DEMOGRAPHI…" at bounding box center [432, 232] width 620 height 30
select select "Black or of [DEMOGRAPHIC_DATA] descent"
click at [122, 217] on select "(Please Select) [DEMOGRAPHIC_DATA] or of [DEMOGRAPHIC_DATA] descent [DEMOGRAPHI…" at bounding box center [432, 232] width 620 height 30
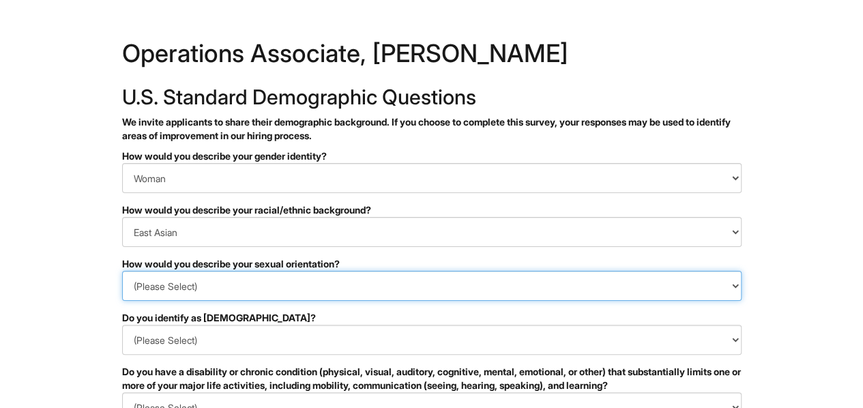
click at [214, 291] on select "(Please Select) [DEMOGRAPHIC_DATA] [DEMOGRAPHIC_DATA] and/or [DEMOGRAPHIC_DATA]…" at bounding box center [432, 286] width 620 height 30
select select "[DEMOGRAPHIC_DATA]"
click at [122, 271] on select "(Please Select) [DEMOGRAPHIC_DATA] [DEMOGRAPHIC_DATA] and/or [DEMOGRAPHIC_DATA]…" at bounding box center [432, 286] width 620 height 30
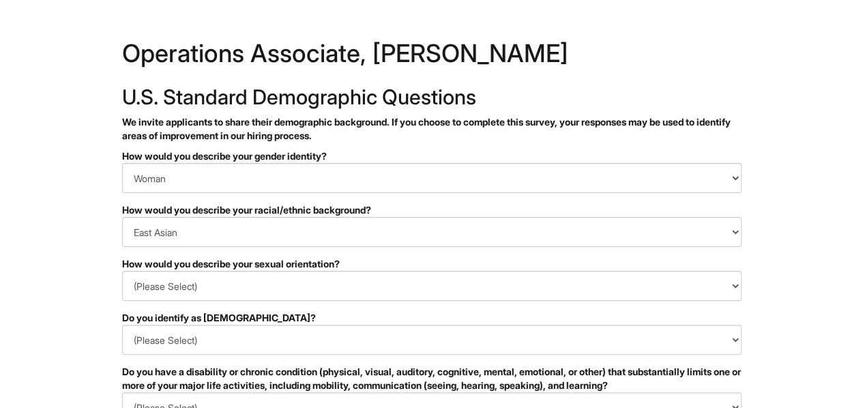
click at [103, 281] on html "&nbsp; ✔ 2 3 Operations Associate, [PERSON_NAME] U.S. Standard Demographic Ques…" at bounding box center [431, 384] width 863 height 769
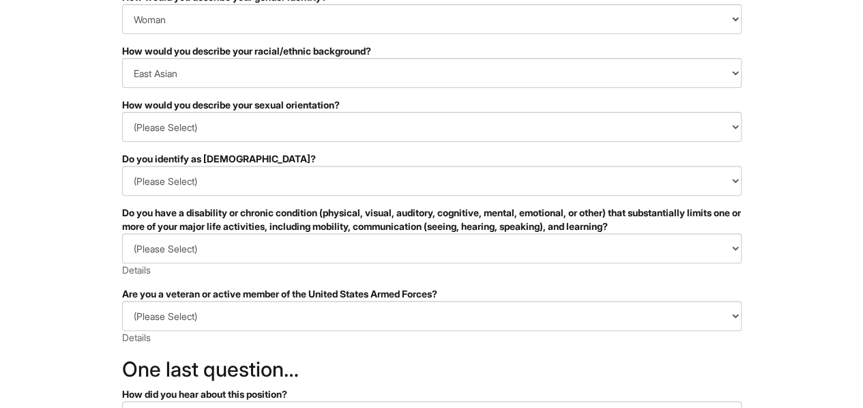
scroll to position [202, 0]
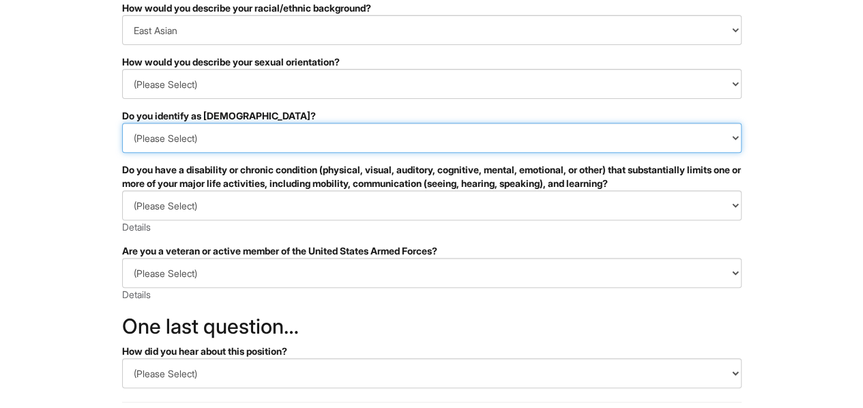
click at [177, 139] on select "(Please Select) Yes No I prefer to self-describe I don't wish to answer" at bounding box center [432, 138] width 620 height 30
select select "No"
click at [122, 123] on select "(Please Select) Yes No I prefer to self-describe I don't wish to answer" at bounding box center [432, 138] width 620 height 30
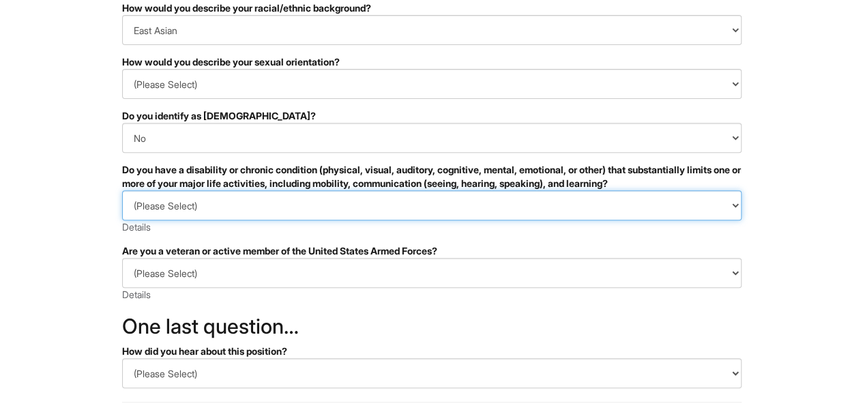
click at [225, 214] on select "(Please Select) YES, I HAVE A DISABILITY (or previously had a disability) NO, I…" at bounding box center [432, 205] width 620 height 30
select select "NO, I DON'T HAVE A DISABILITY"
click at [122, 190] on select "(Please Select) YES, I HAVE A DISABILITY (or previously had a disability) NO, I…" at bounding box center [432, 205] width 620 height 30
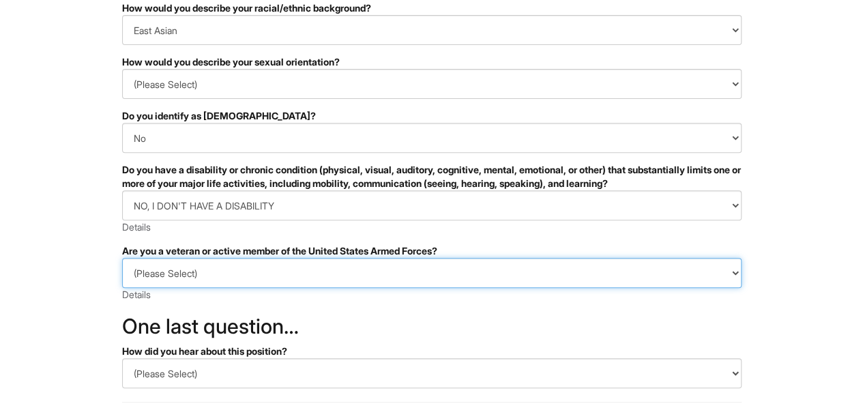
click at [216, 276] on select "(Please Select) I IDENTIFY AS ONE OR MORE OF THE CLASSIFICATIONS OF PROTECTED V…" at bounding box center [432, 273] width 620 height 30
select select "I AM NOT A PROTECTED VETERAN"
click at [122, 258] on select "(Please Select) I IDENTIFY AS ONE OR MORE OF THE CLASSIFICATIONS OF PROTECTED V…" at bounding box center [432, 273] width 620 height 30
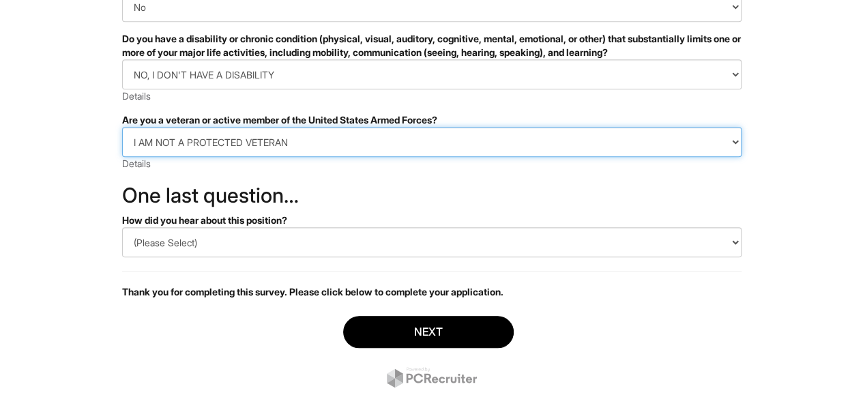
scroll to position [360, 0]
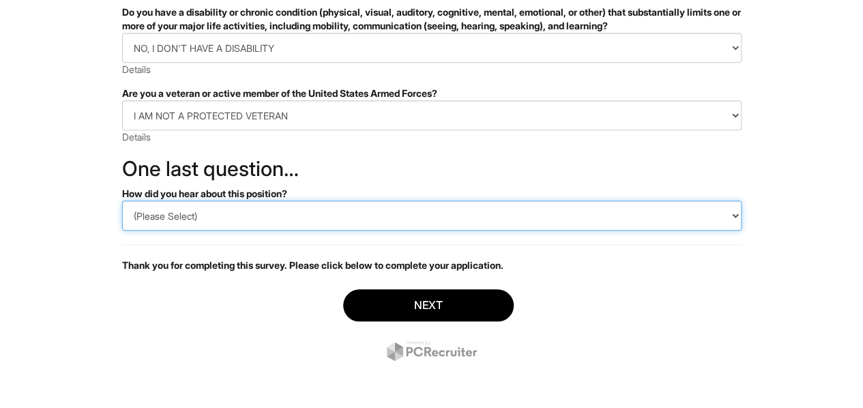
click at [205, 215] on select "(Please Select) CareerBuilder Indeed LinkedIn Monster Referral Other" at bounding box center [432, 216] width 620 height 30
select select "LinkedIn"
click at [122, 201] on select "(Please Select) CareerBuilder Indeed LinkedIn Monster Referral Other" at bounding box center [432, 216] width 620 height 30
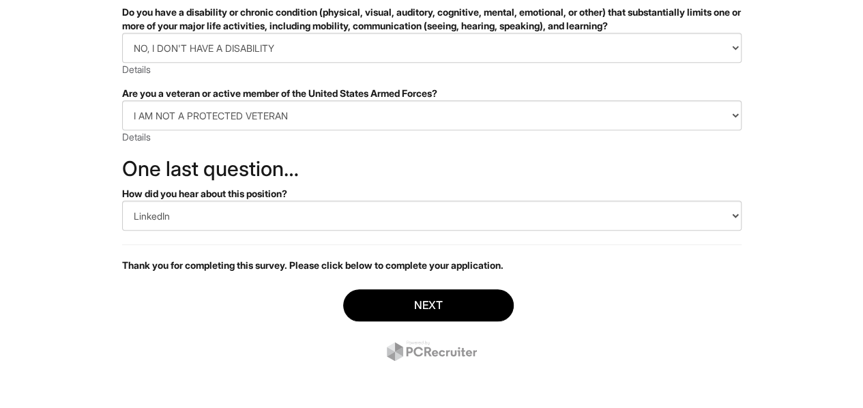
click at [236, 294] on div "Next" at bounding box center [432, 327] width 620 height 96
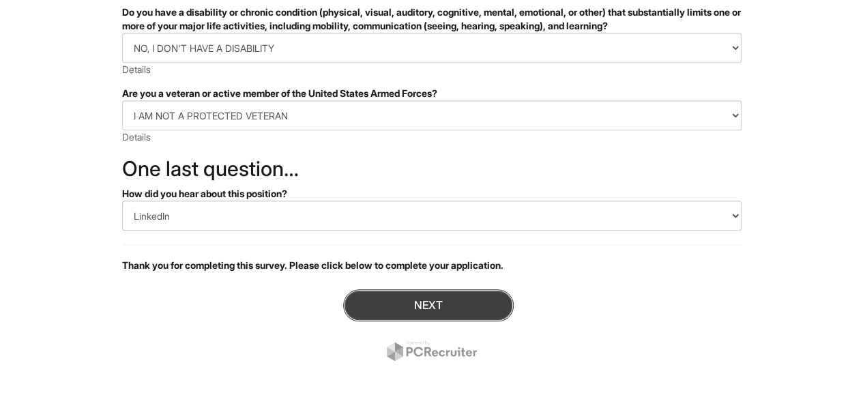
click at [414, 315] on button "Next" at bounding box center [428, 305] width 171 height 32
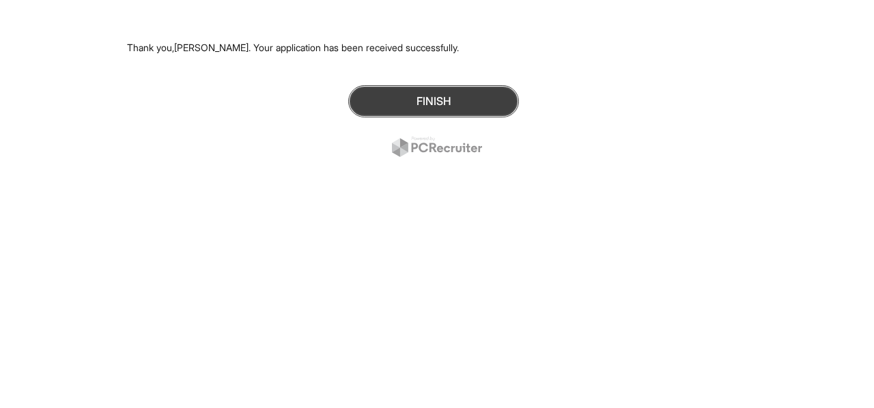
click at [425, 103] on button "Finish" at bounding box center [433, 101] width 171 height 32
